Goal: Task Accomplishment & Management: Use online tool/utility

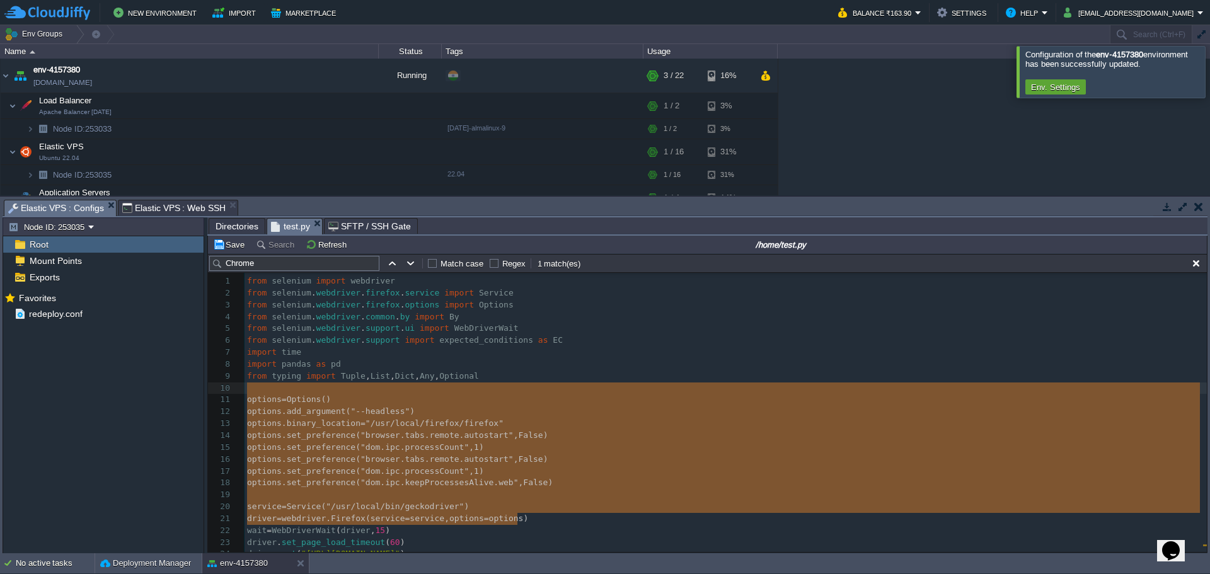
scroll to position [62, 0]
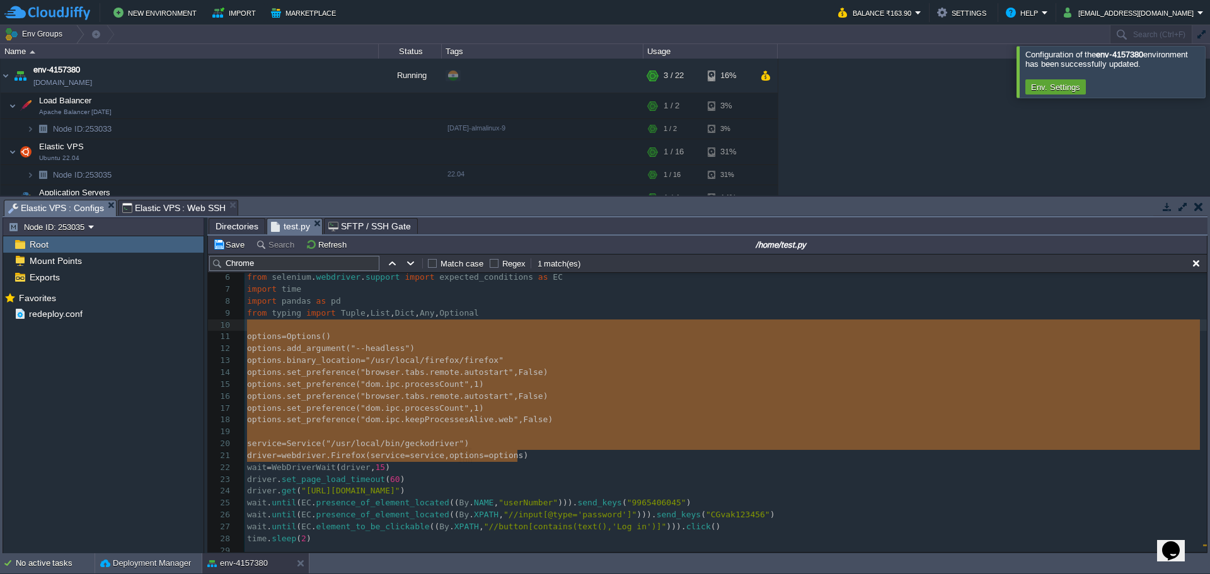
type textarea "​ options = Options() options.add_argument("--headless") options.binary_locatio…"
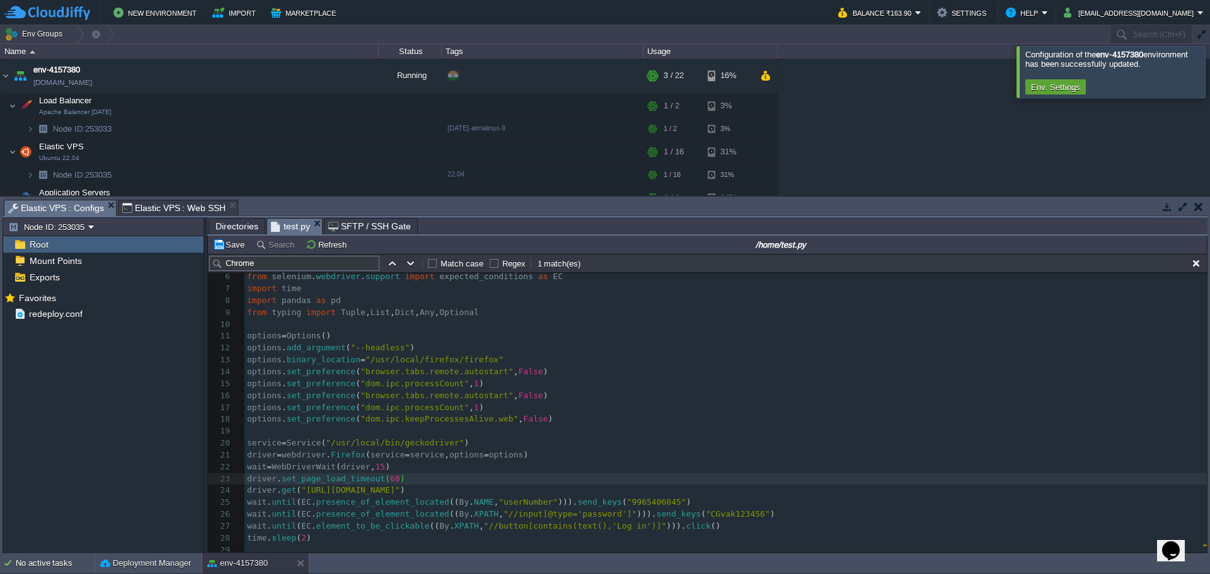
scroll to position [63, 0]
type textarea "options = Options() options.add_argument("--headless") options.binary_location …"
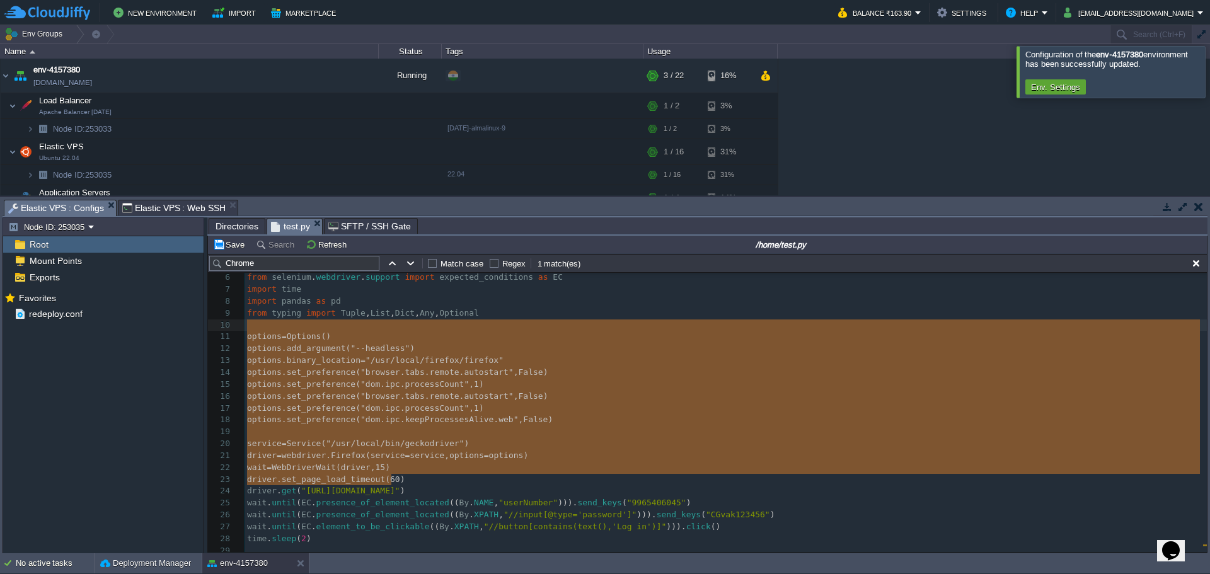
click at [413, 282] on span "import" at bounding box center [420, 276] width 30 height 9
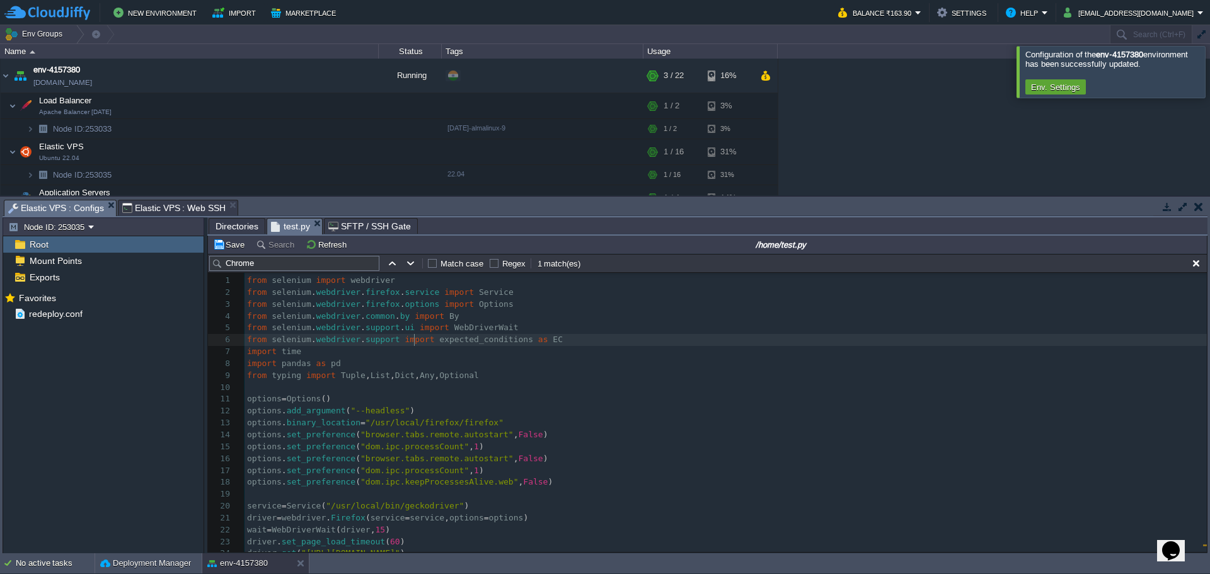
scroll to position [0, 0]
click at [427, 378] on div "xxxxxxxxxx 415 1121 for p , stats in pattern_stats . items (): 1 from selenium …" at bounding box center [726, 554] width 962 height 558
type textarea "from typing import Tuple, List, Dict, Any, Optional"
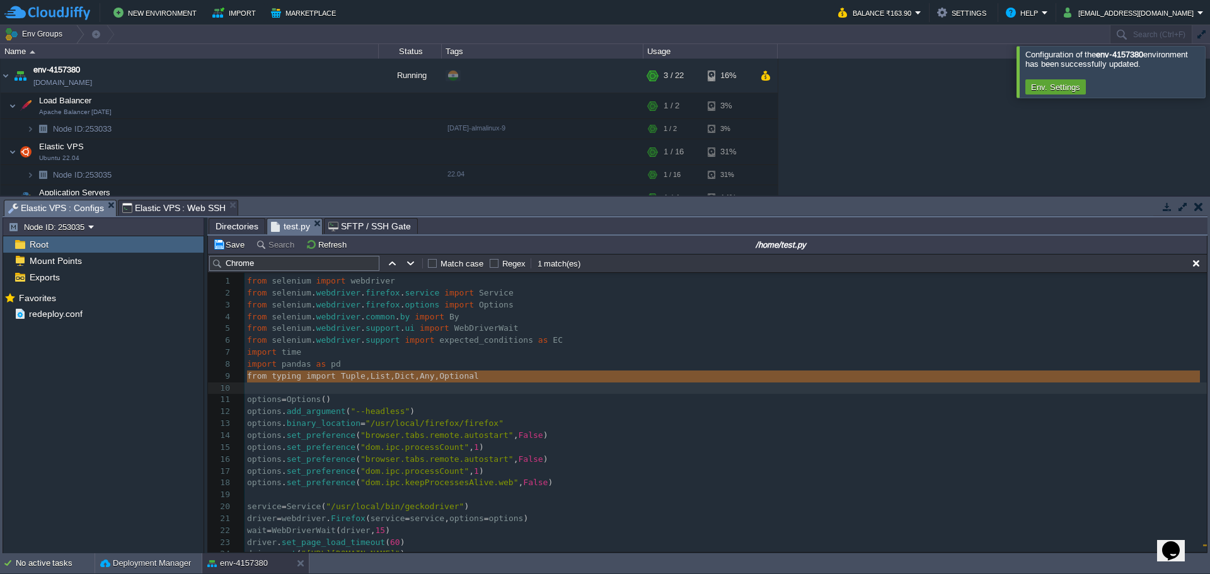
click at [452, 333] on div "xxxxxxxxxx 415 1121 for p , stats in pattern_stats . items (): 1 from selenium …" at bounding box center [726, 554] width 962 height 558
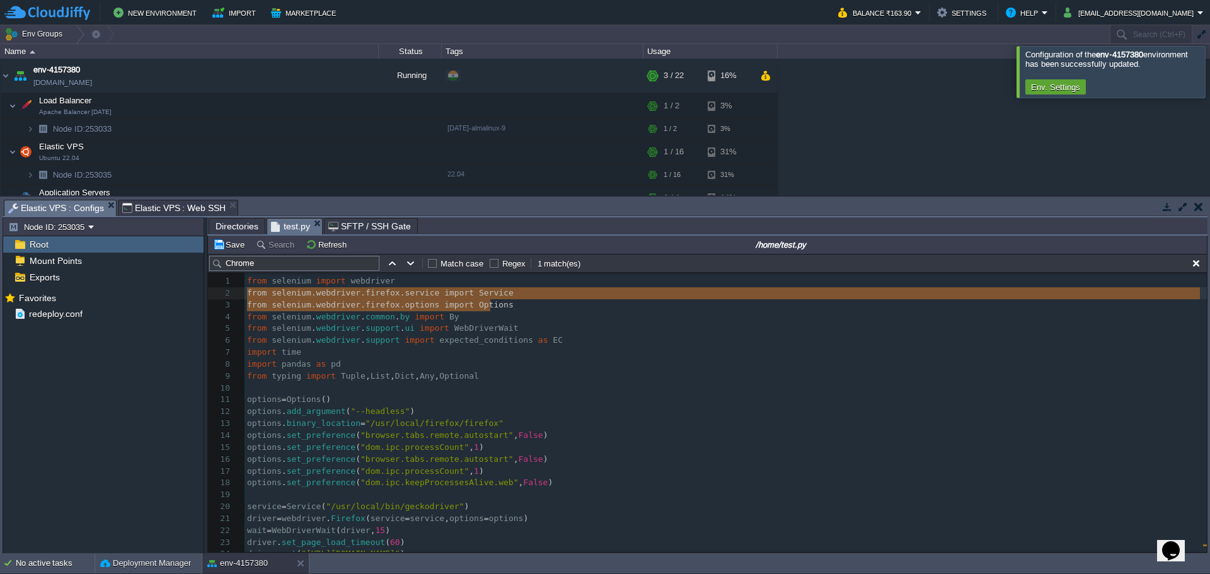
type textarea "from selenium.webdriver.firefox.service import Service from selenium.webdriver.…"
drag, startPoint x: 493, startPoint y: 308, endPoint x: 236, endPoint y: 296, distance: 258.1
click at [456, 357] on pre "import time" at bounding box center [726, 353] width 962 height 12
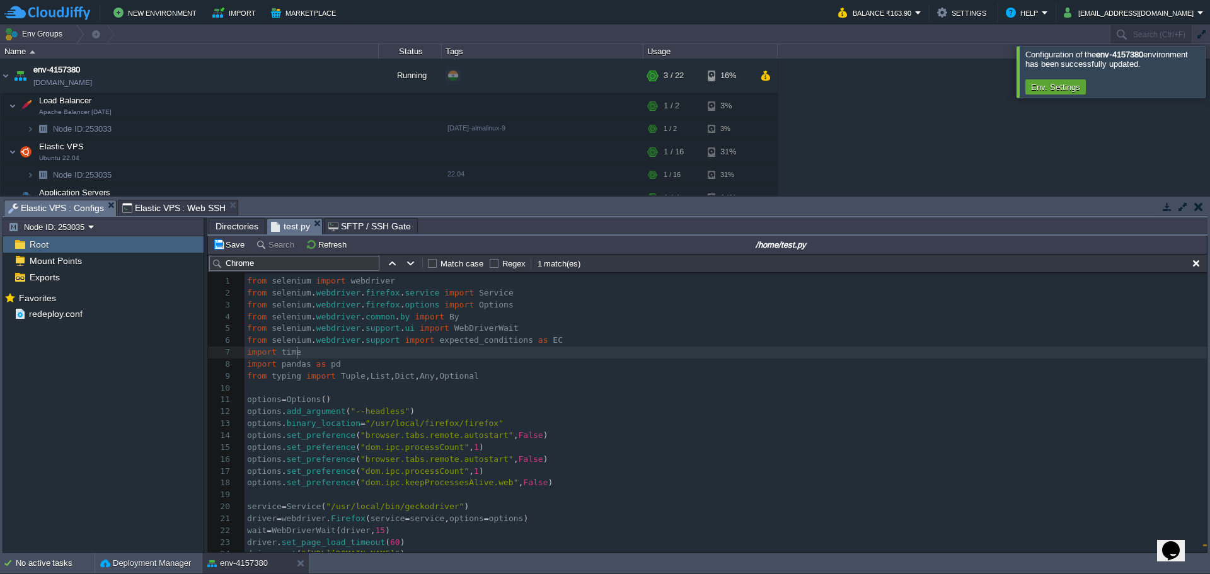
type textarea "-"
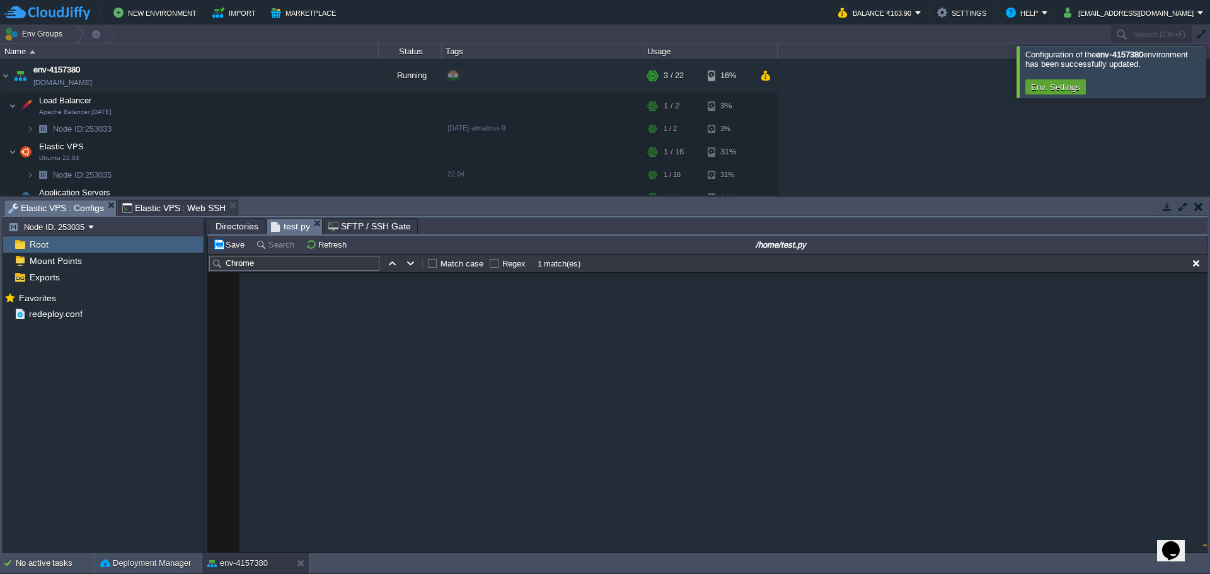
scroll to position [2985, 0]
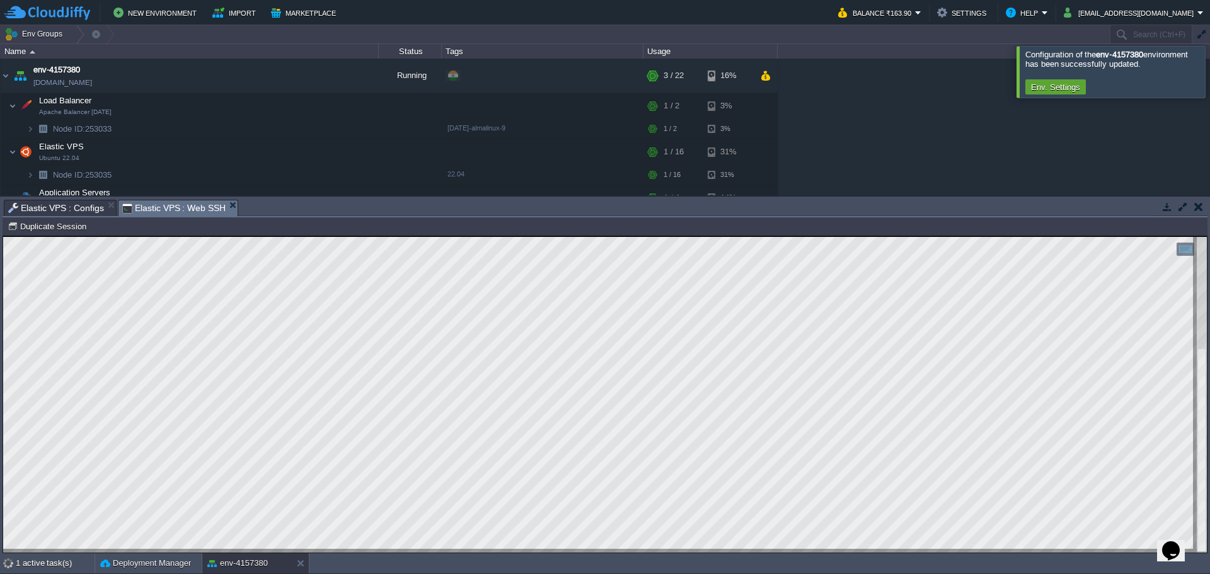
click at [168, 212] on span "Elastic VPS : Web SSH" at bounding box center [174, 208] width 104 height 16
click at [64, 214] on span "Elastic VPS : Configs" at bounding box center [56, 207] width 96 height 15
click at [146, 205] on span "Elastic VPS : Web SSH" at bounding box center [174, 208] width 104 height 16
click at [63, 211] on span "Elastic VPS : Configs" at bounding box center [56, 207] width 96 height 15
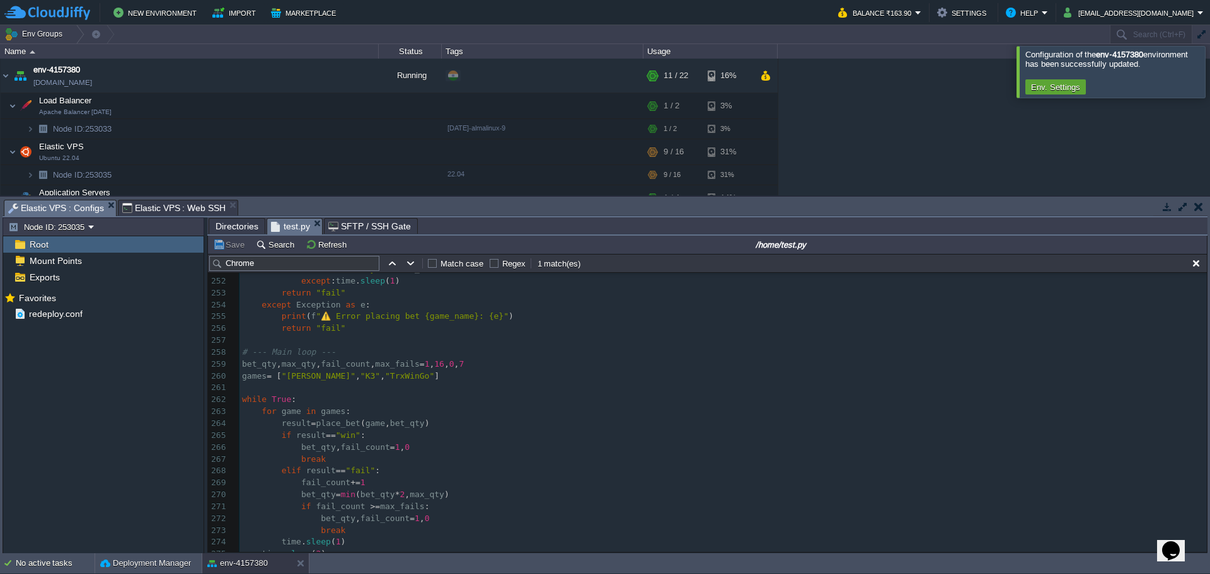
click at [154, 212] on span "Elastic VPS : Web SSH" at bounding box center [174, 207] width 104 height 15
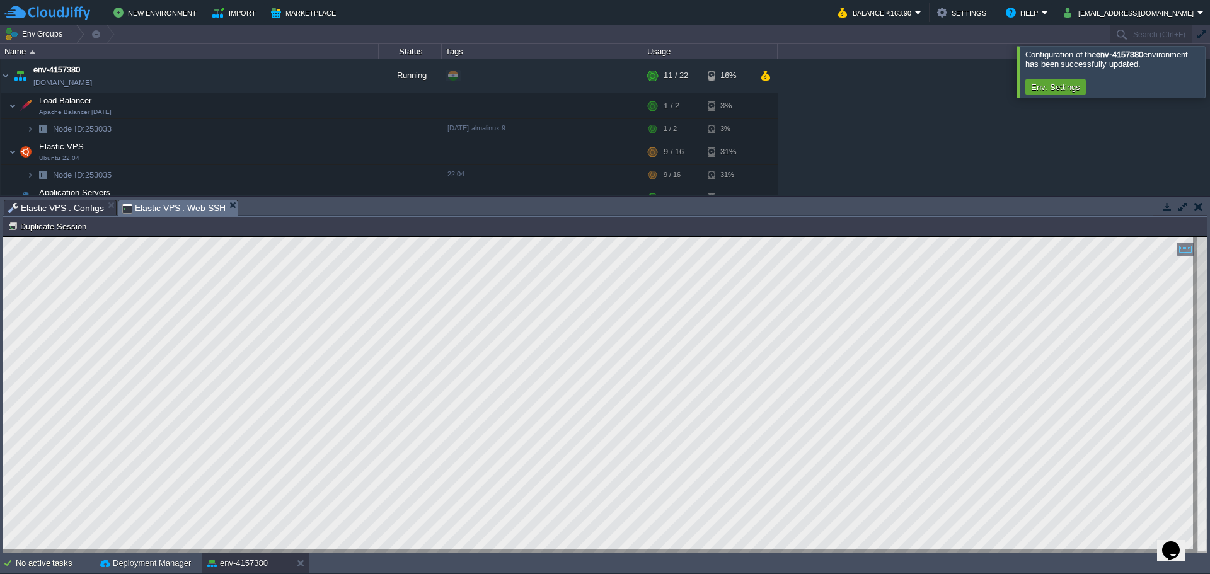
click at [64, 208] on span "Elastic VPS : Configs" at bounding box center [56, 207] width 96 height 15
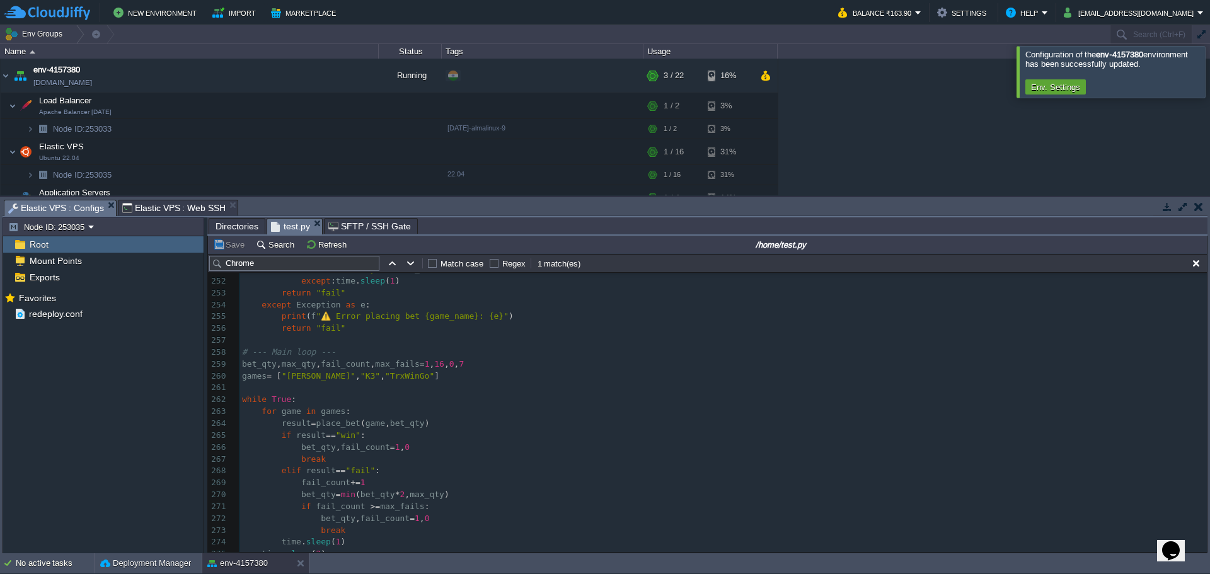
click at [503, 359] on pre "bet_qty , max_qty , fail_count , max_fails = 1 , 16 , 0 , 7" at bounding box center [722, 365] width 967 height 12
type textarea "-"
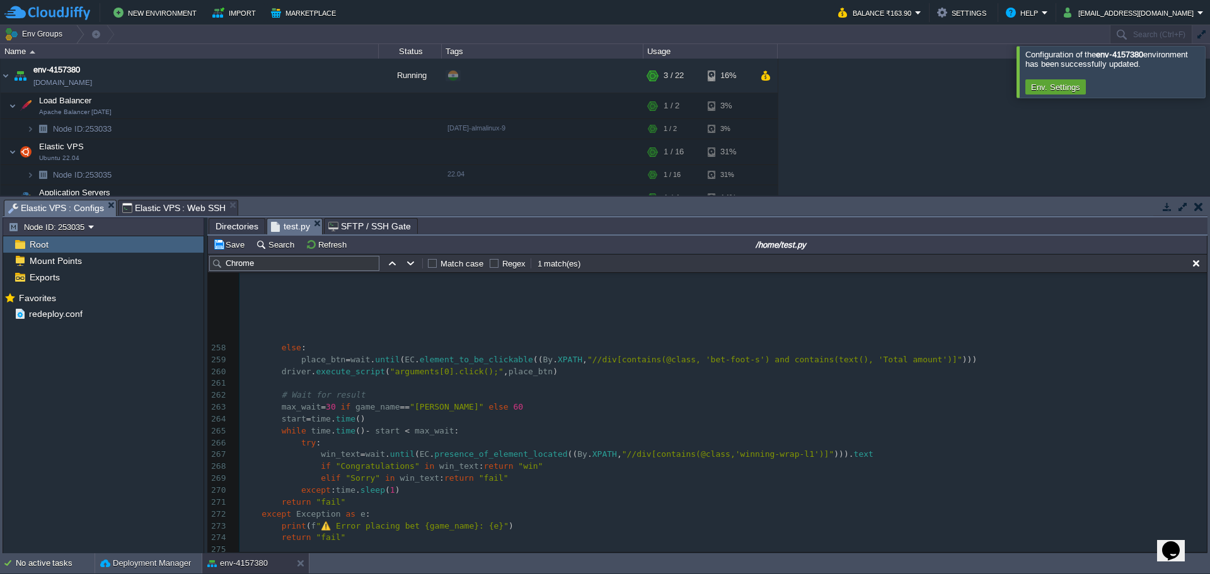
scroll to position [3199, 0]
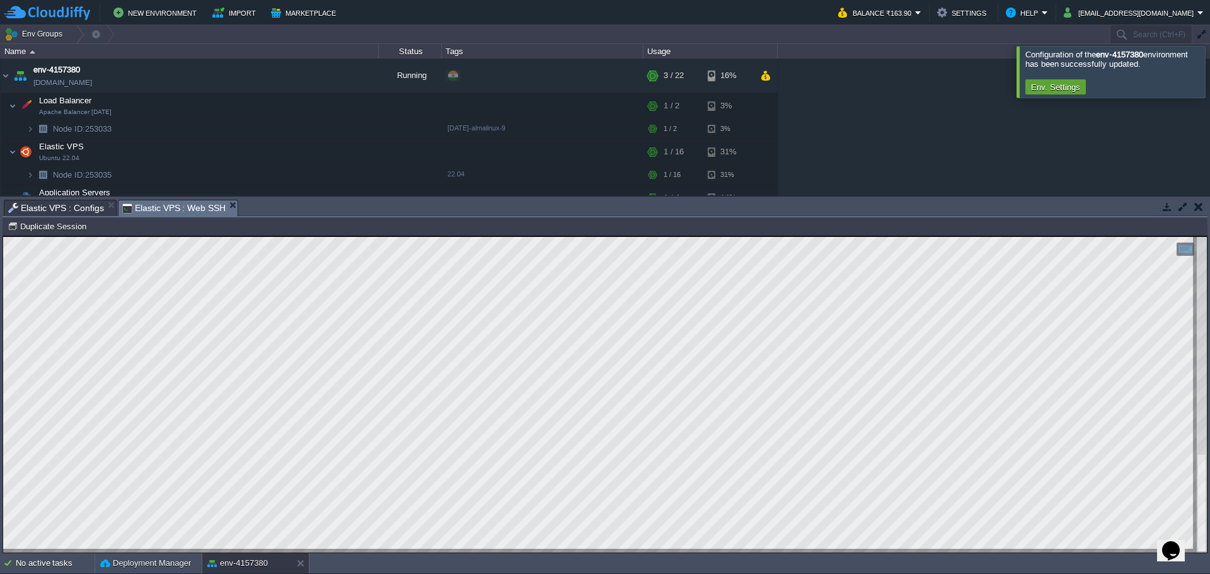
click at [154, 208] on span "Elastic VPS : Web SSH" at bounding box center [174, 208] width 104 height 16
click at [56, 211] on span "Elastic VPS : Configs" at bounding box center [56, 207] width 96 height 15
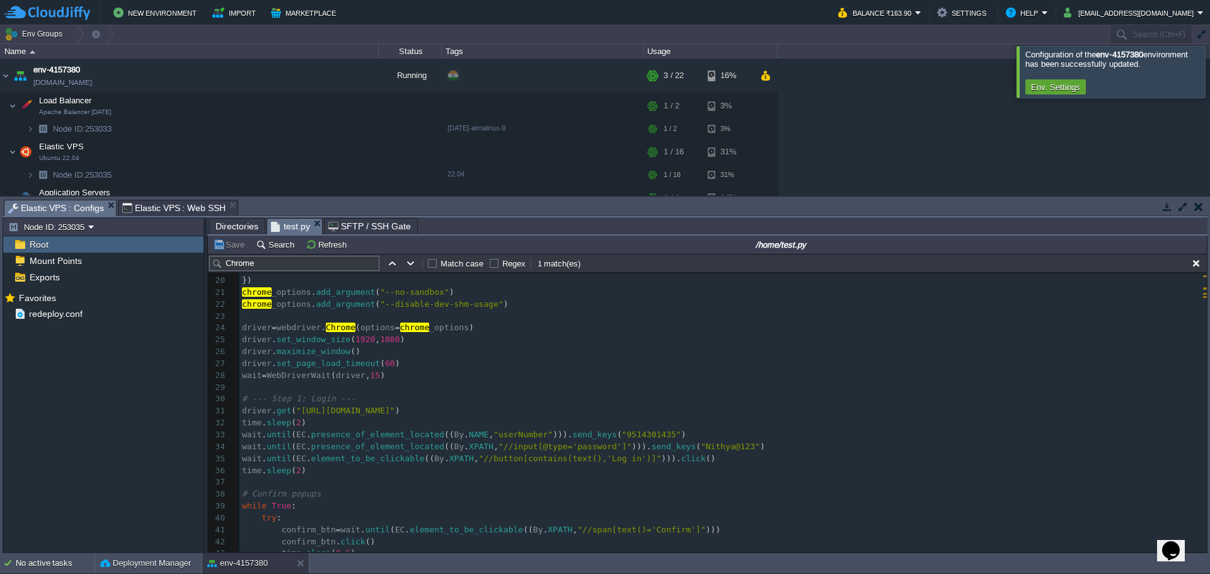
scroll to position [259, 0]
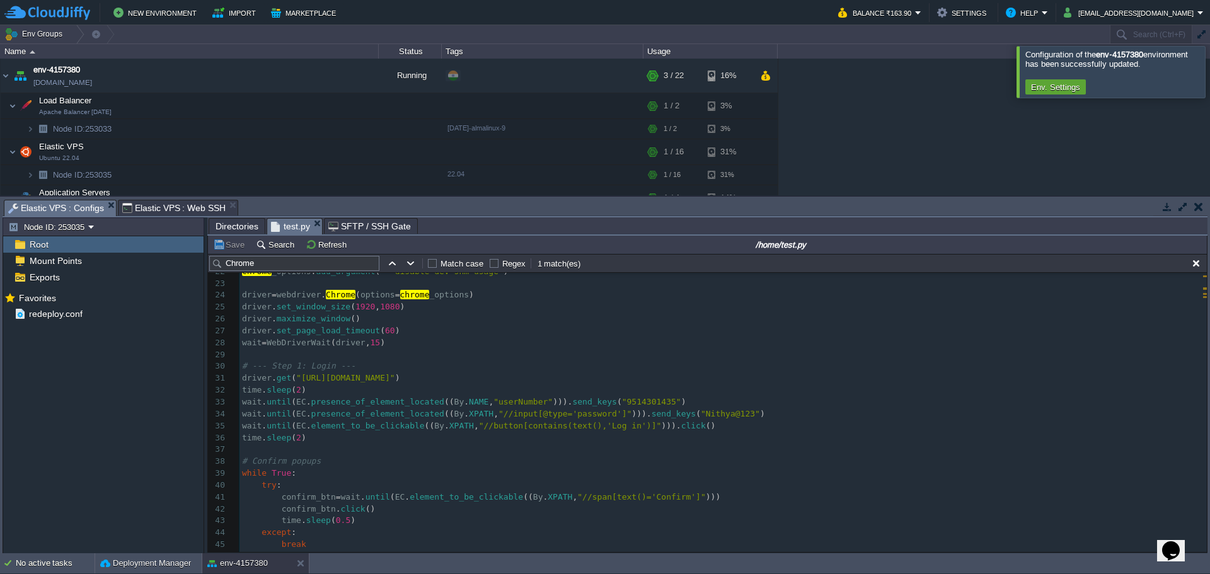
click at [168, 203] on span "Elastic VPS : Web SSH" at bounding box center [174, 207] width 104 height 15
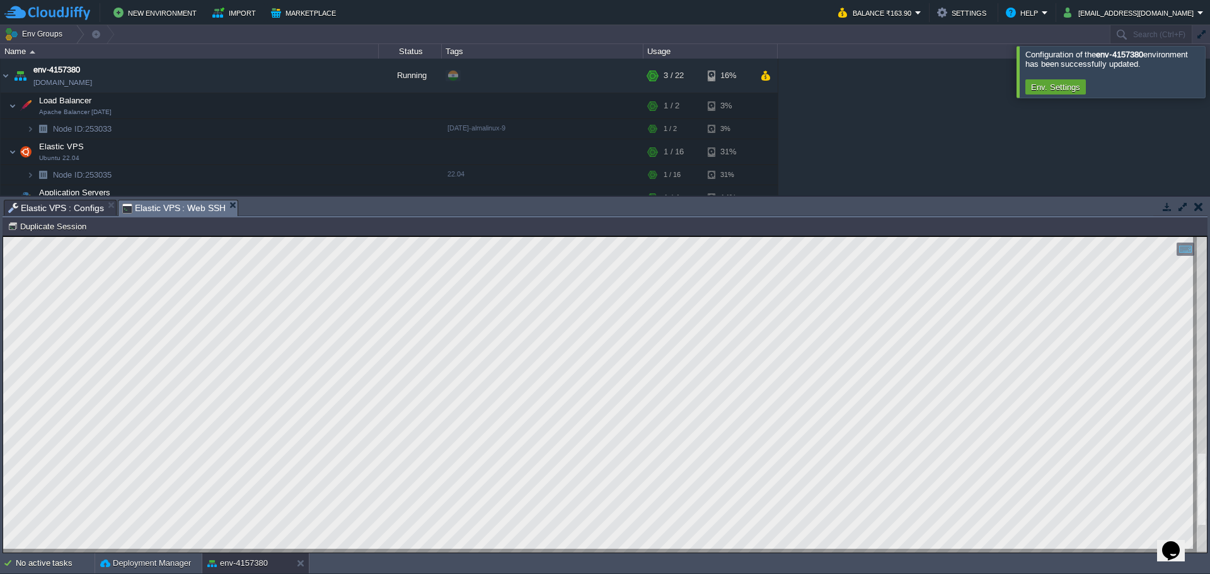
click at [52, 209] on span "Elastic VPS : Configs" at bounding box center [56, 207] width 96 height 15
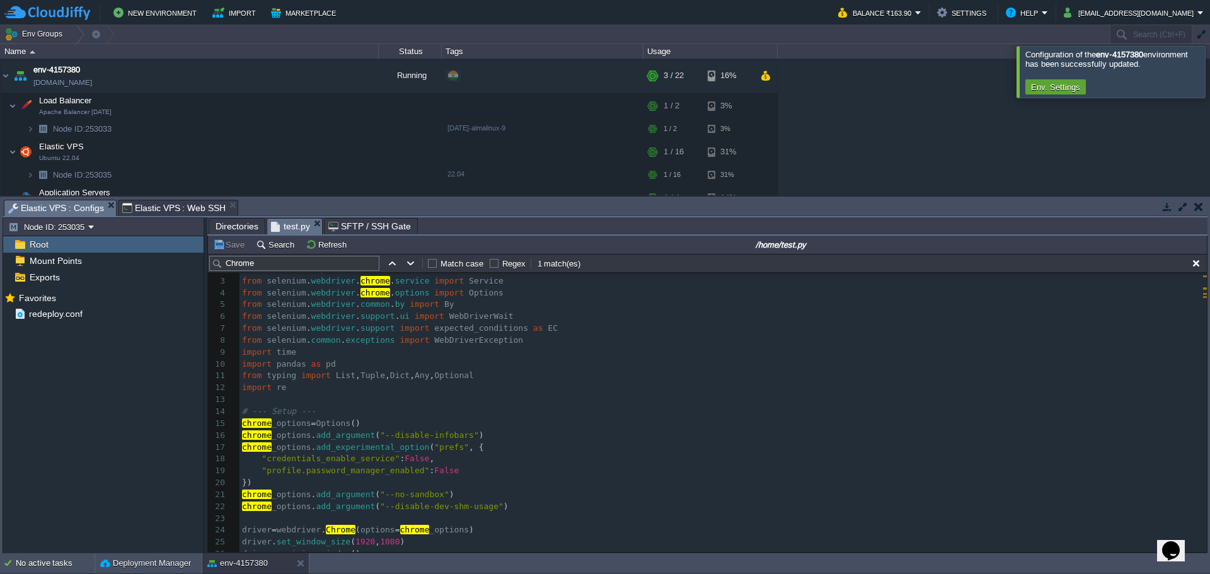
scroll to position [0, 0]
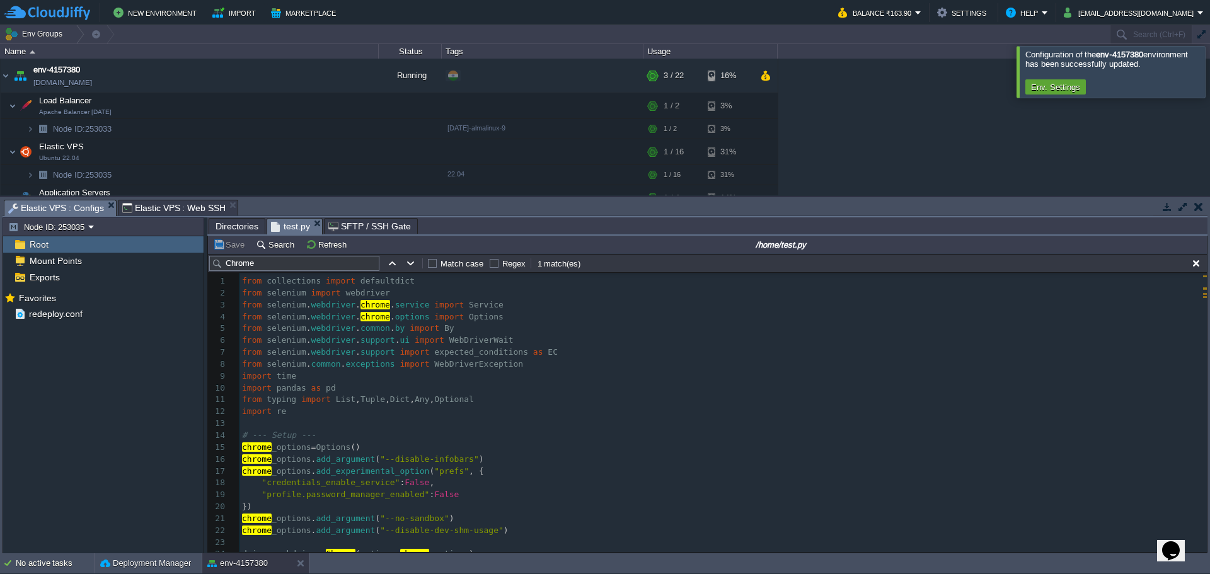
click at [437, 392] on pre "import pandas as pd" at bounding box center [722, 389] width 967 height 12
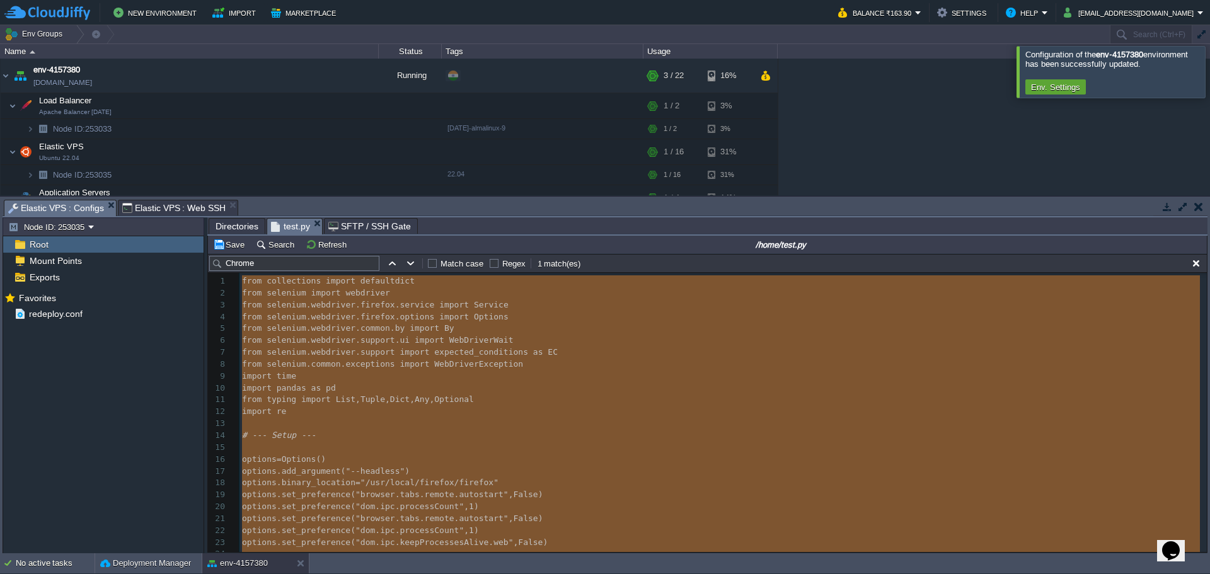
scroll to position [3, 0]
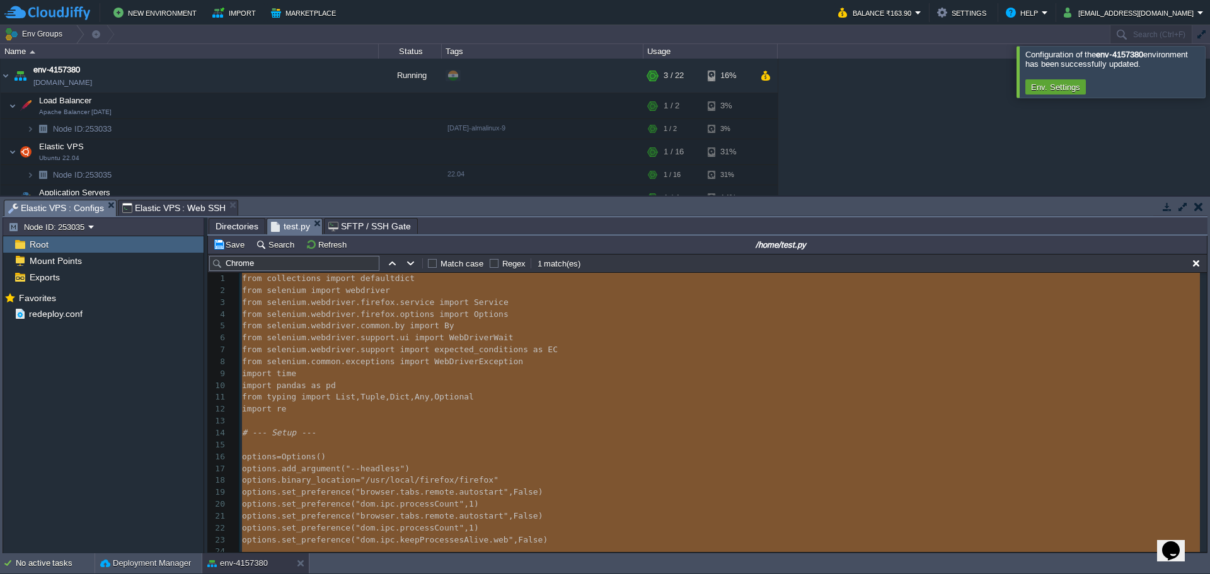
type textarea "-"
click at [447, 327] on pre "from selenium . webdriver . common . by import By" at bounding box center [722, 326] width 967 height 12
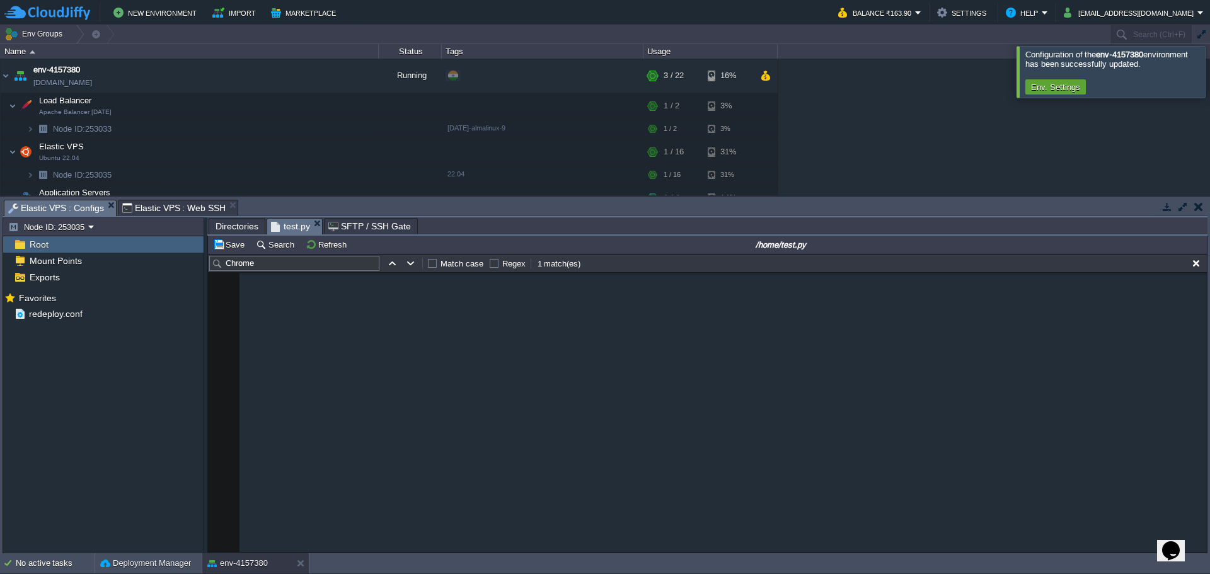
scroll to position [0, 0]
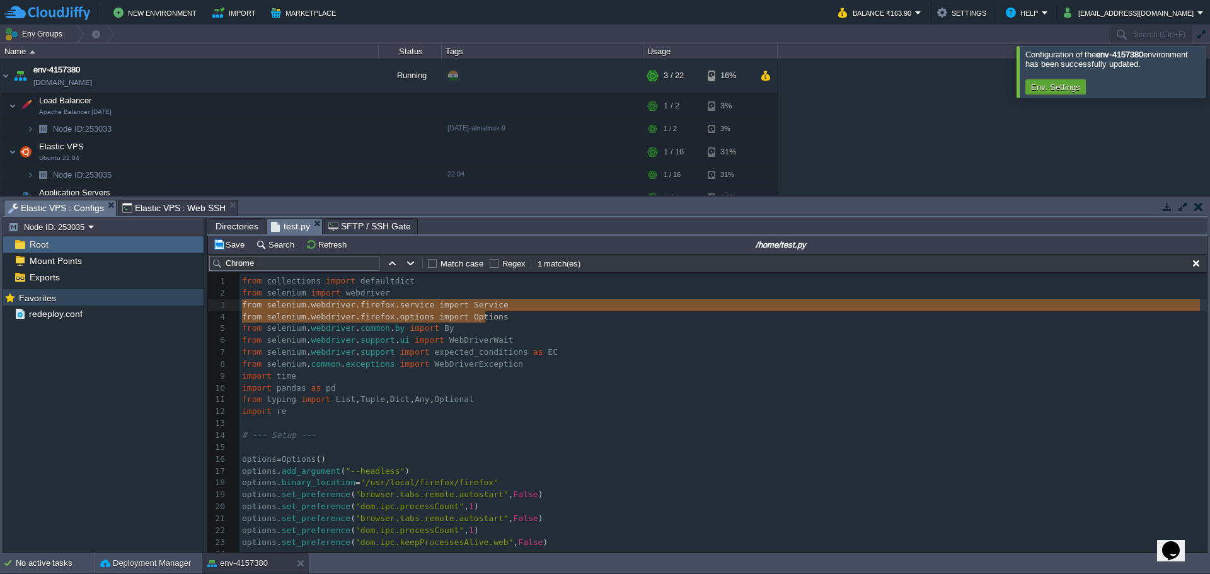
type textarea "from selenium.webdriver.firefox.service import Service from selenium.webdriver.…"
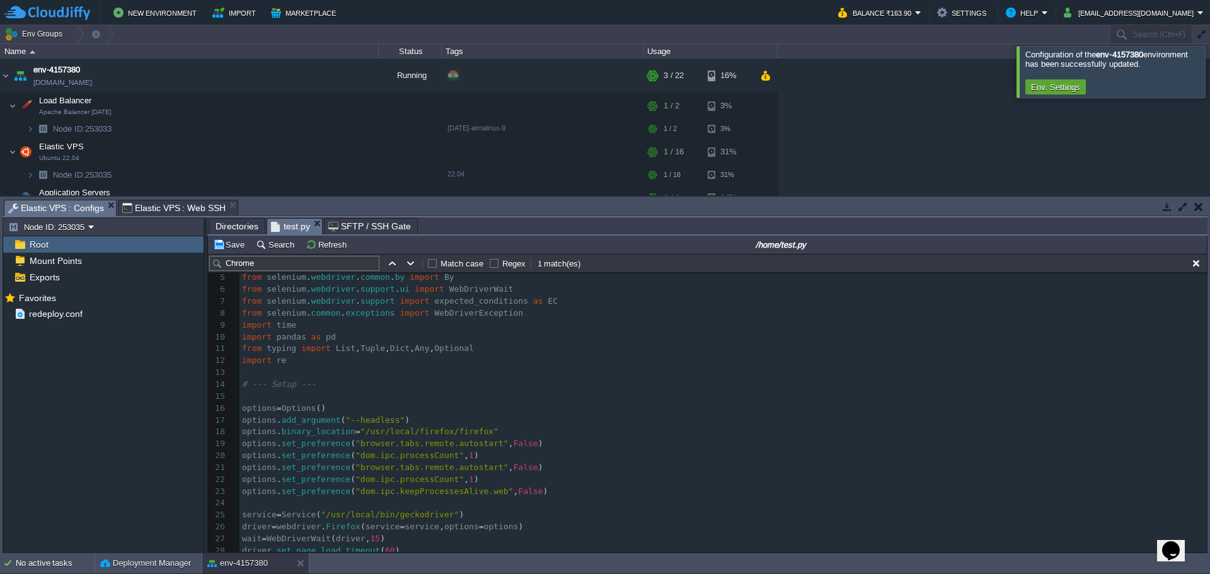
scroll to position [126, 0]
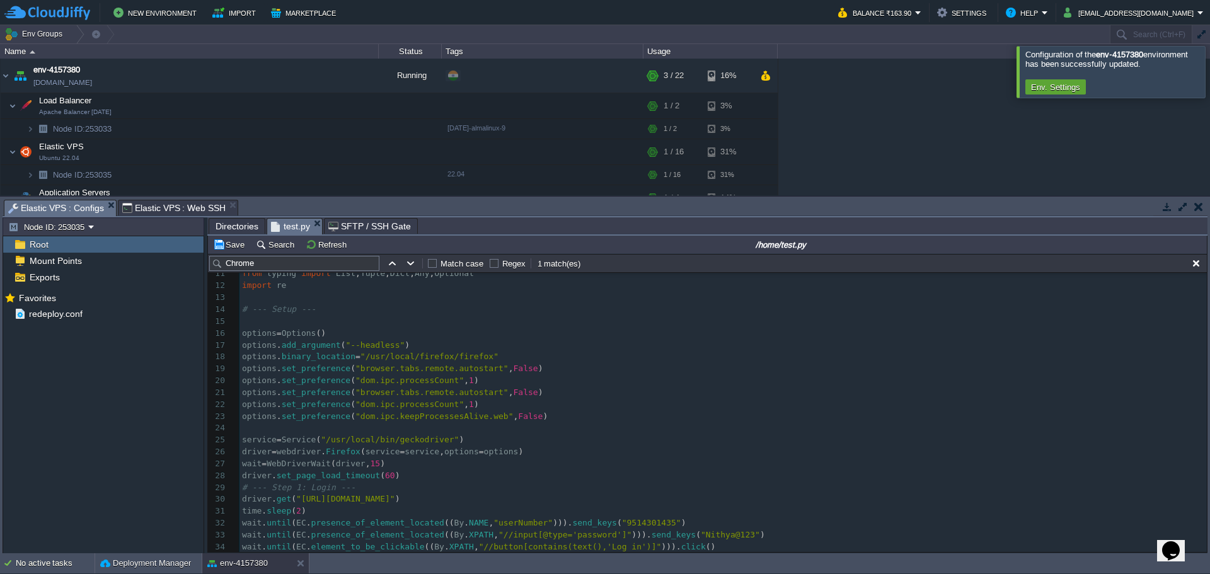
click at [262, 325] on pre "​" at bounding box center [722, 322] width 967 height 12
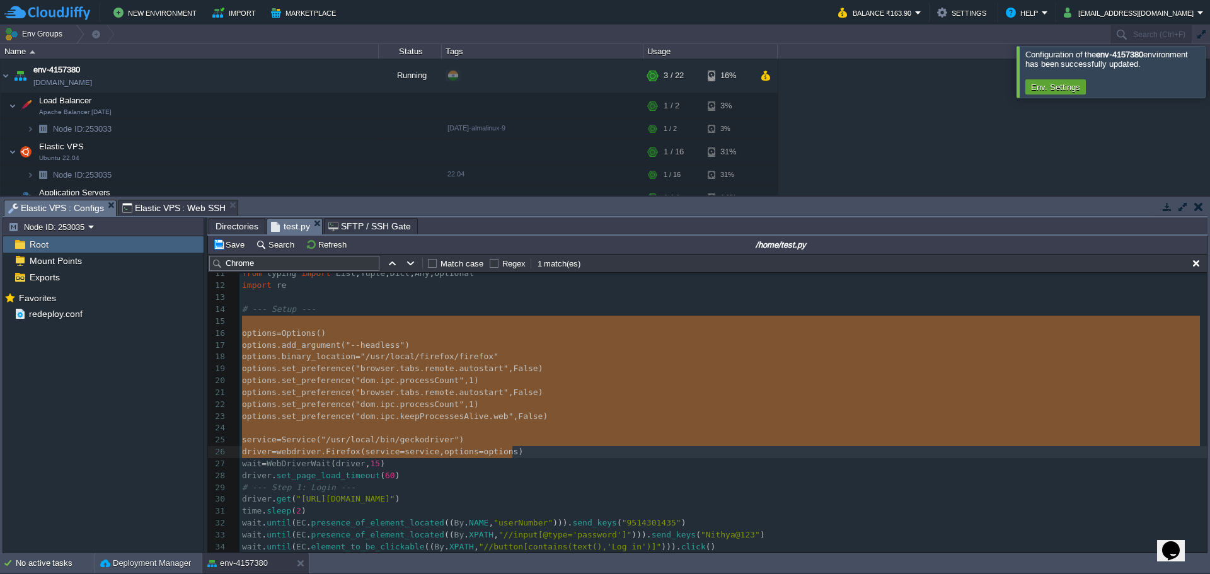
type textarea "options = Options() options.add_argument("--headless") options.binary_location …"
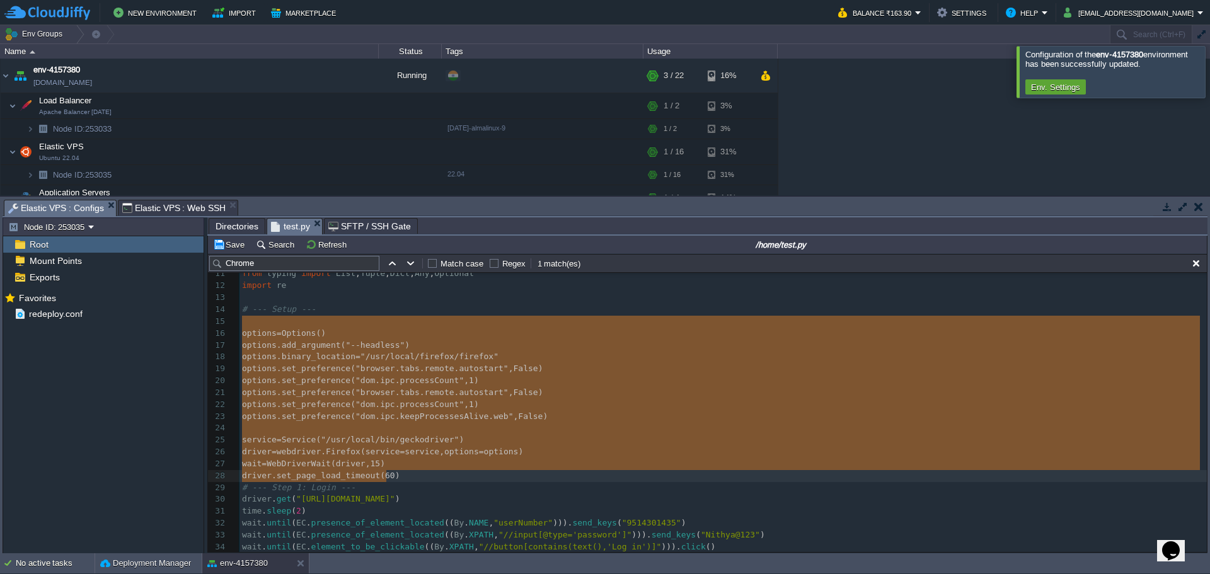
click at [502, 352] on pre "options . binary_location = "/usr/local/firefox/firefox"" at bounding box center [722, 357] width 967 height 12
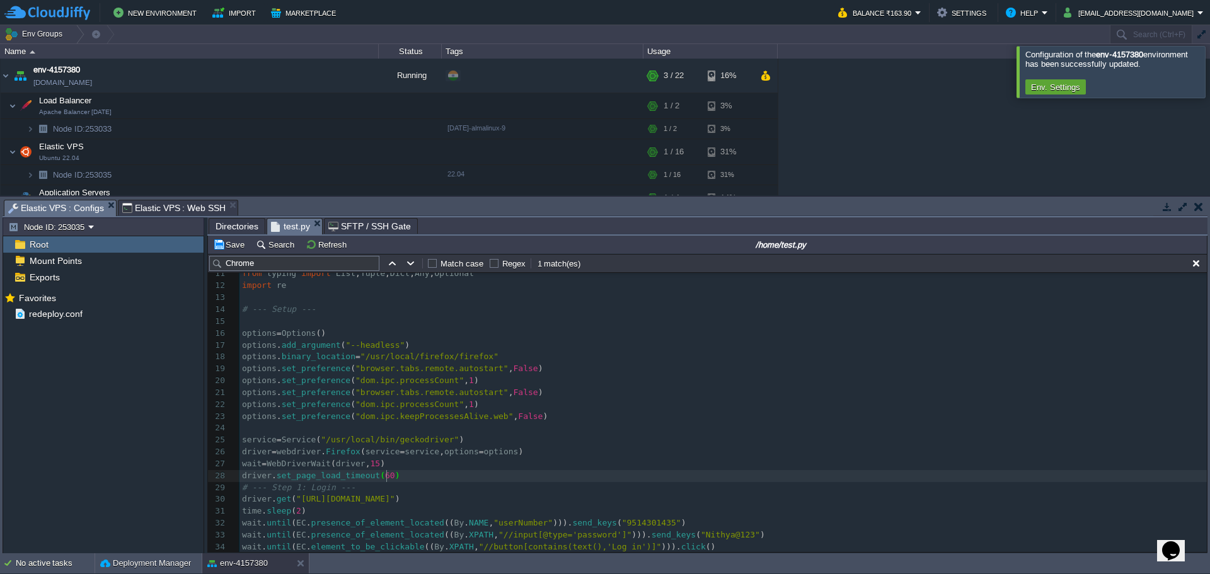
type textarea "-"
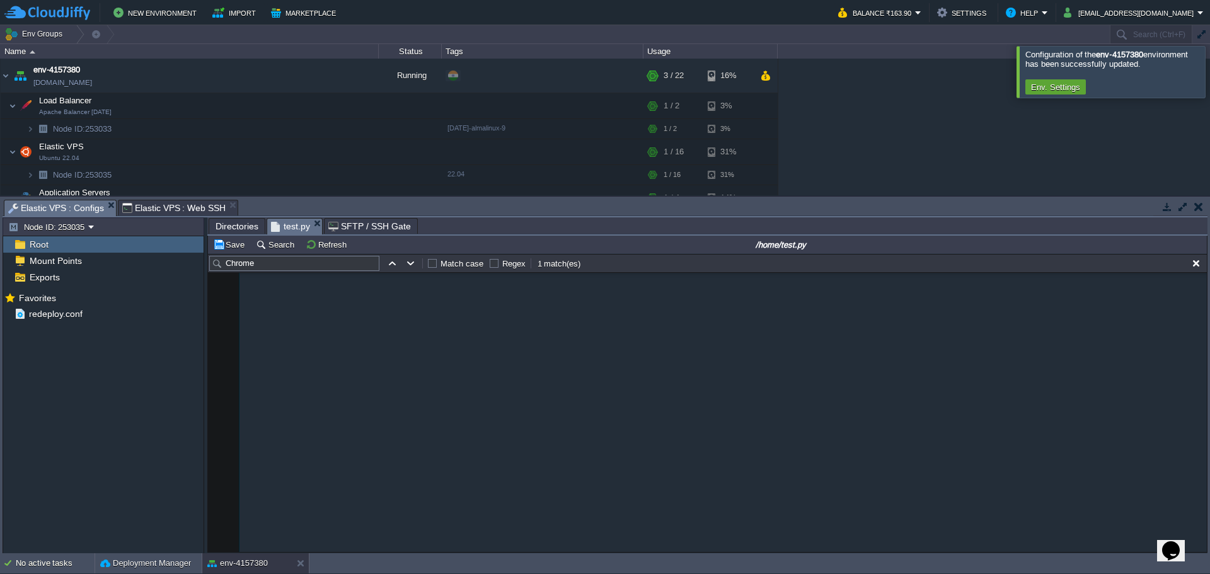
scroll to position [3199, 0]
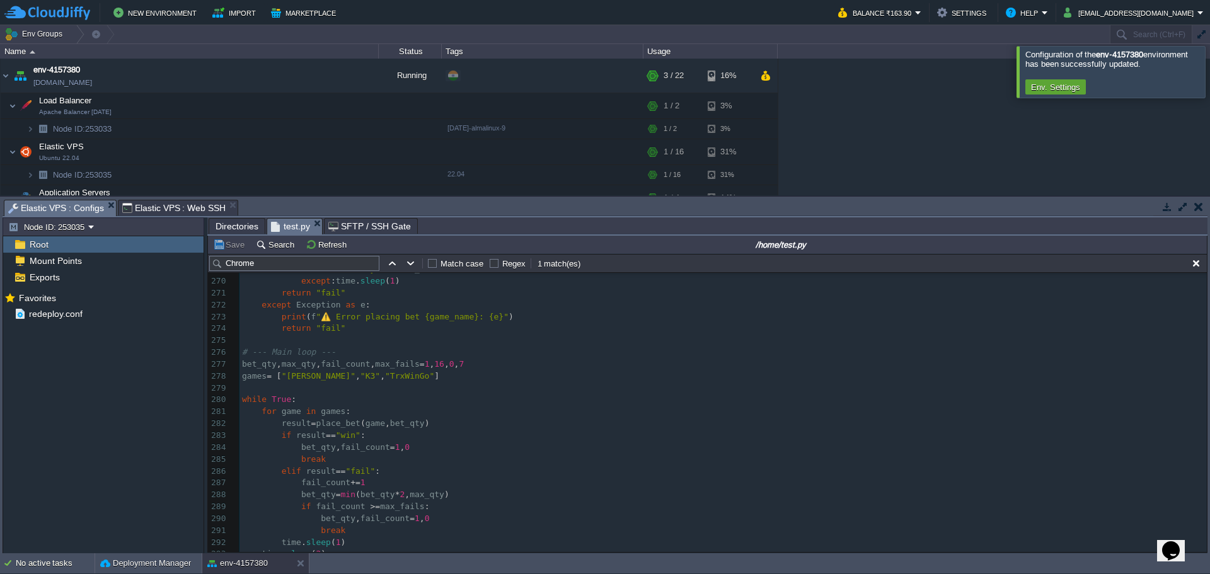
click at [154, 207] on span "Elastic VPS : Web SSH" at bounding box center [174, 207] width 104 height 15
